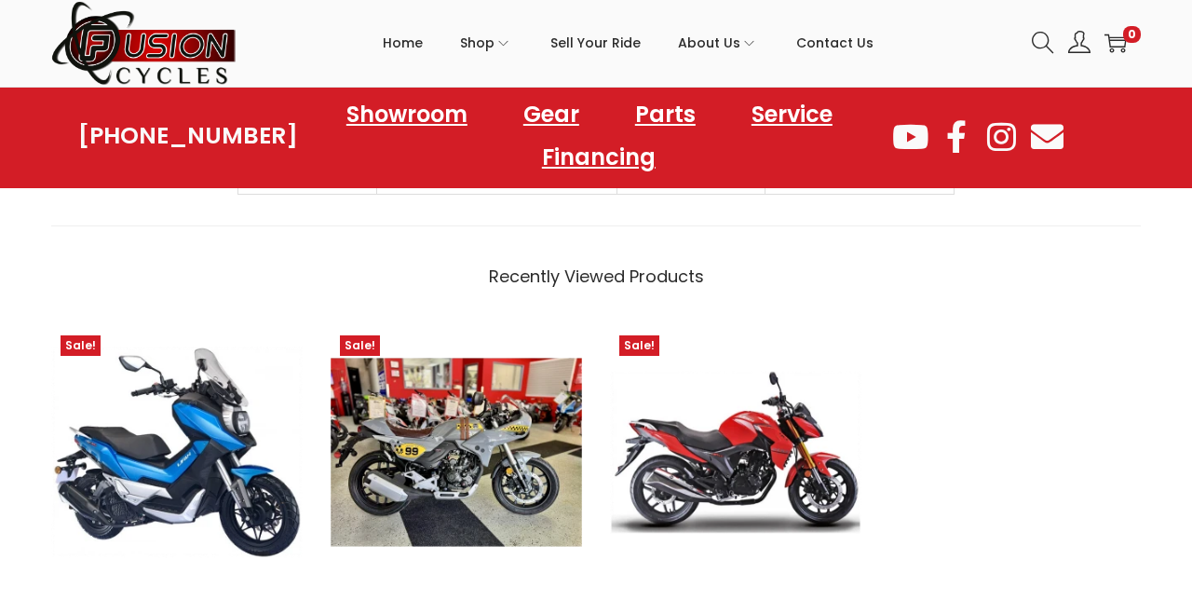
scroll to position [1538, 0]
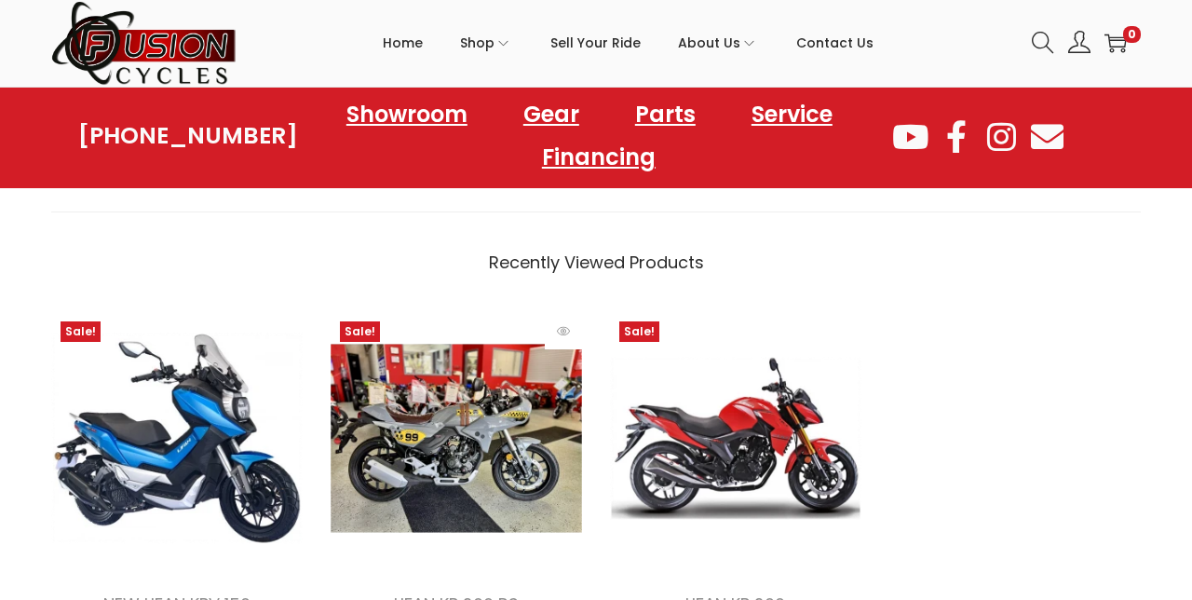
click at [520, 450] on img at bounding box center [457, 438] width 252 height 252
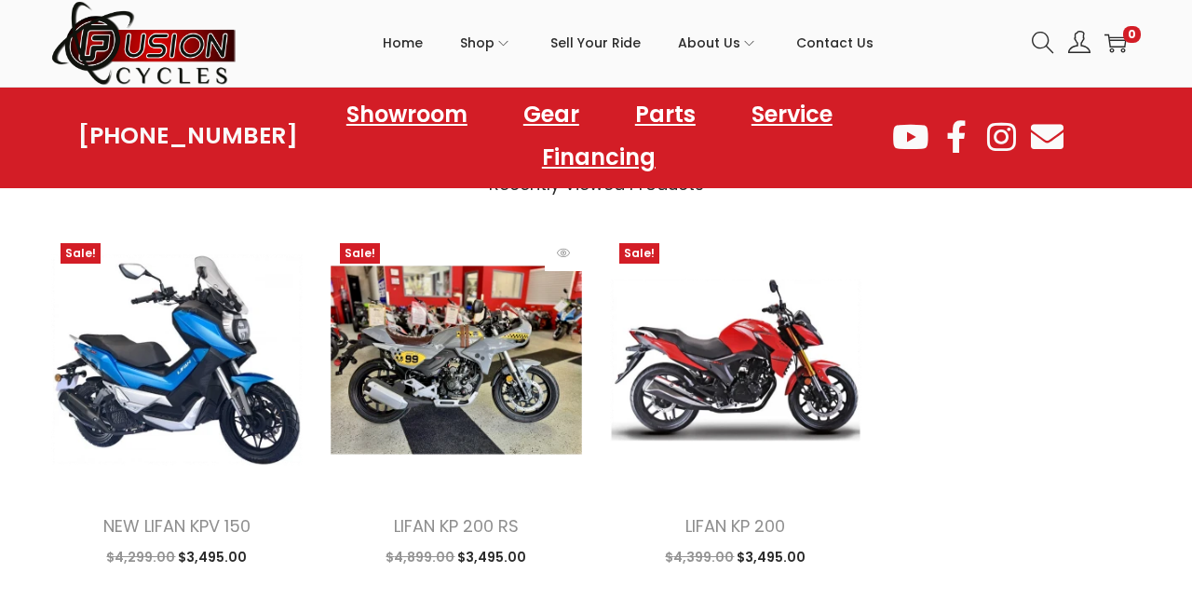
click at [466, 309] on img at bounding box center [457, 360] width 252 height 252
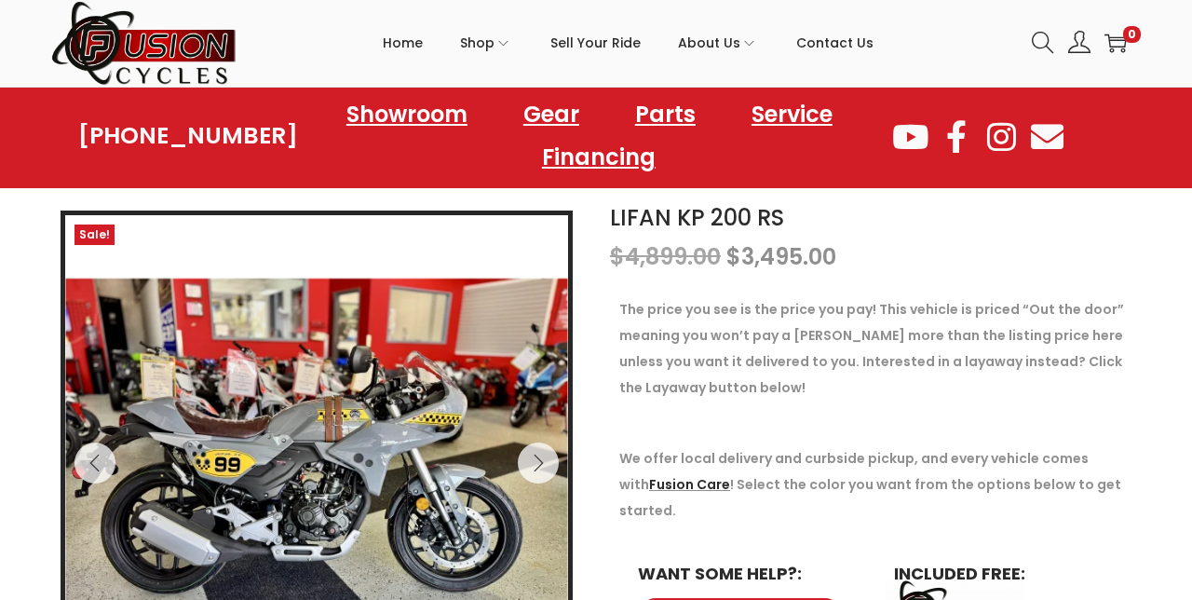
scroll to position [181, 0]
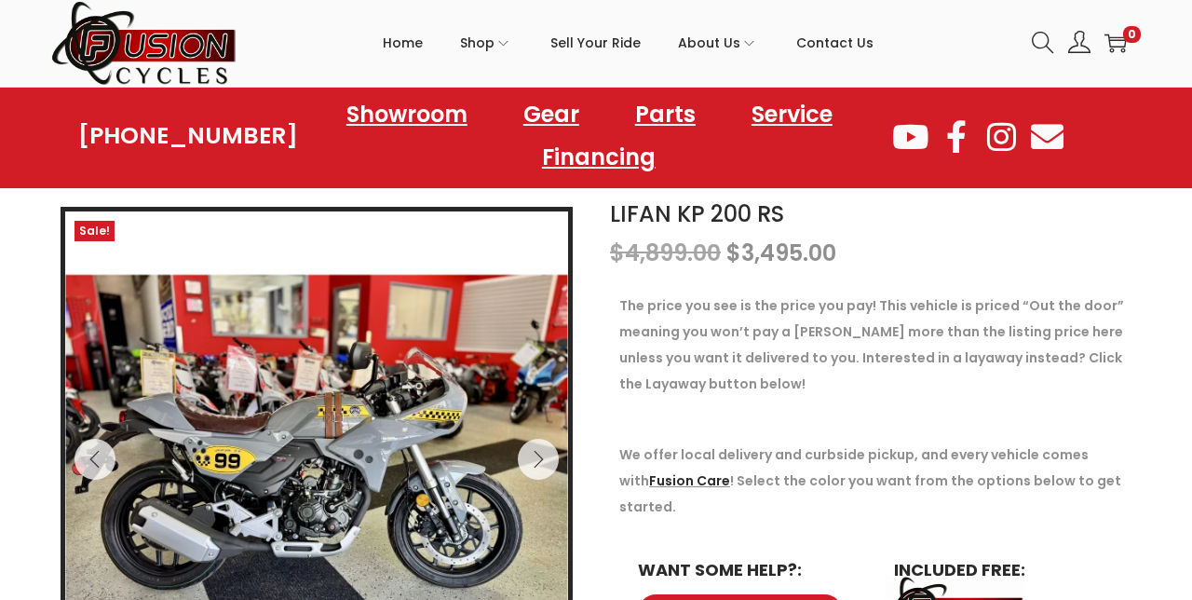
click at [661, 484] on link "Fusion Care" at bounding box center [689, 480] width 81 height 19
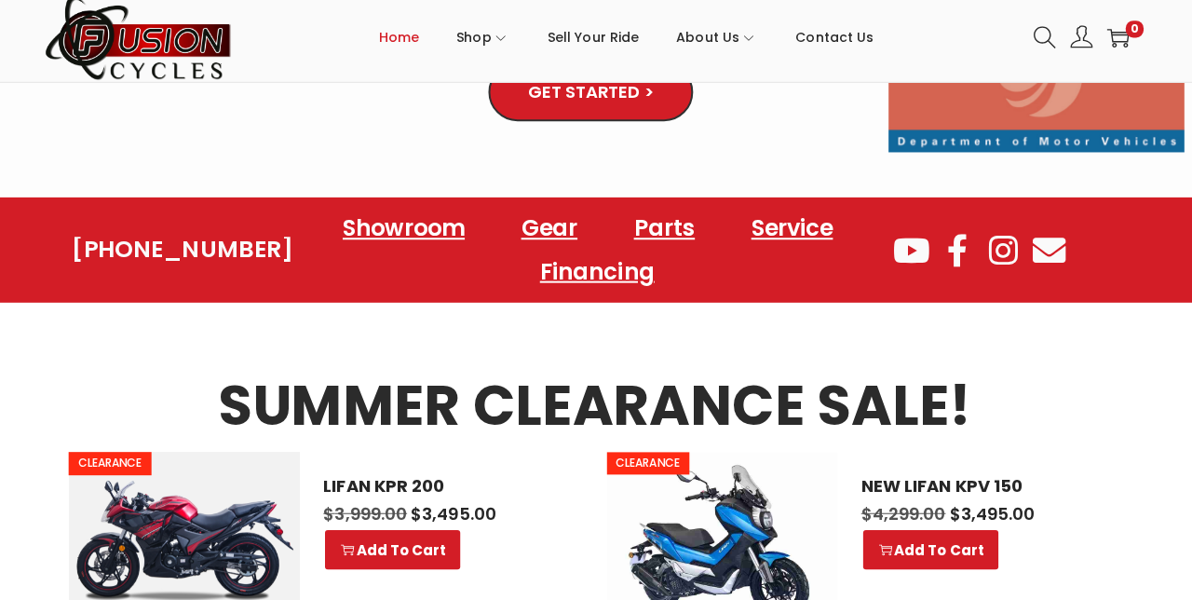
scroll to position [673, 0]
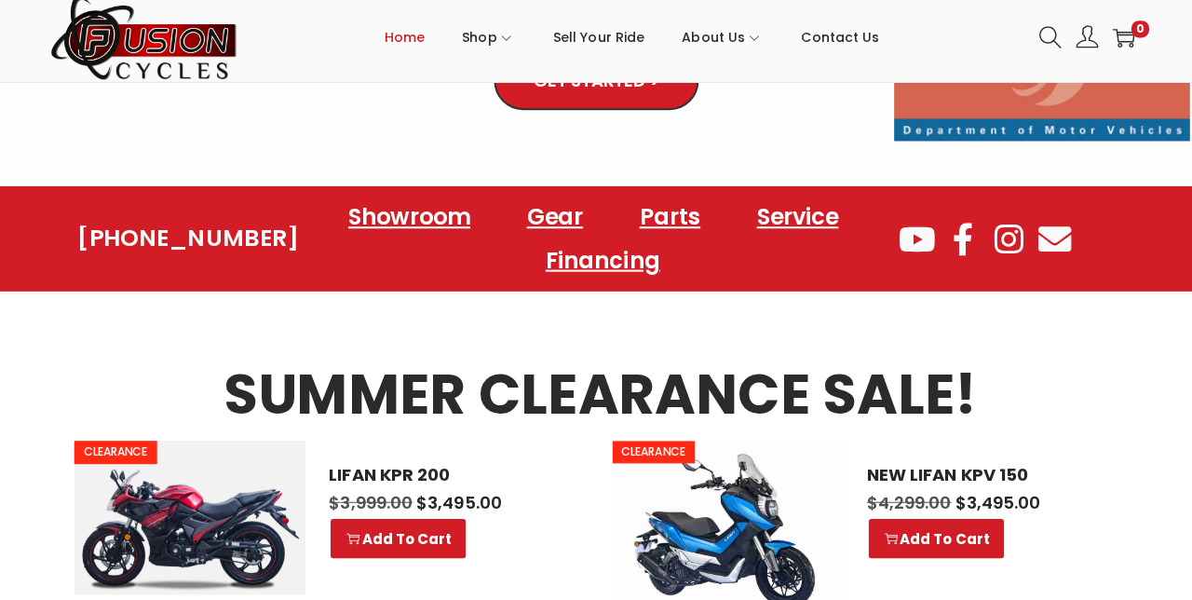
click at [426, 199] on link "Showroom" at bounding box center [407, 220] width 158 height 43
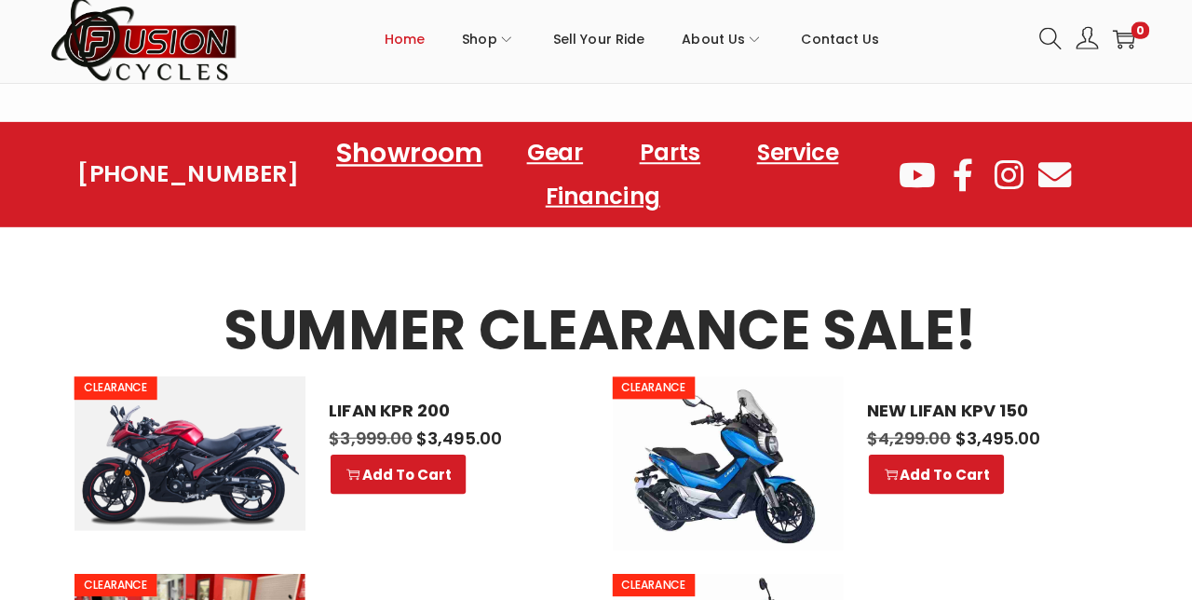
scroll to position [755, 0]
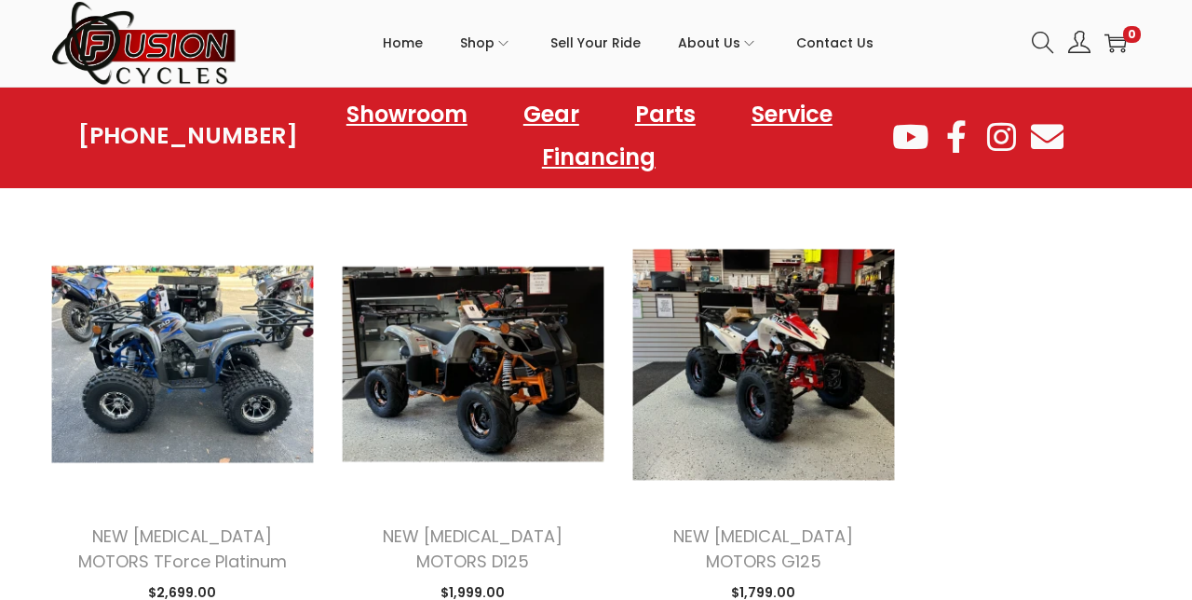
scroll to position [4643, 0]
